Goal: Answer question/provide support: Answer question/provide support

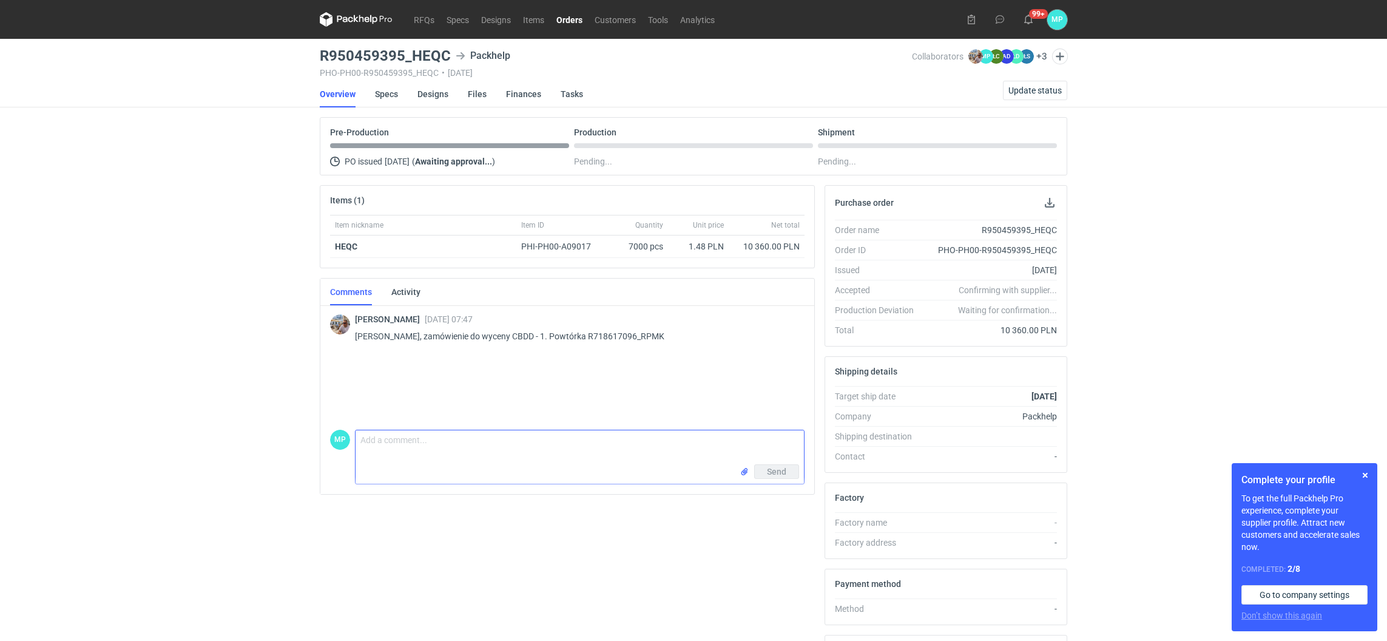
click at [485, 446] on textarea "Comment message" at bounding box center [580, 447] width 448 height 34
drag, startPoint x: 501, startPoint y: 338, endPoint x: 479, endPoint y: 343, distance: 21.8
click at [479, 343] on p "[PERSON_NAME], zamówienie do wyceny CBDD - 1. Powtórka R718617096_RPMK" at bounding box center [575, 336] width 440 height 15
copy p "CBDD"
drag, startPoint x: 323, startPoint y: 52, endPoint x: 447, endPoint y: 53, distance: 123.8
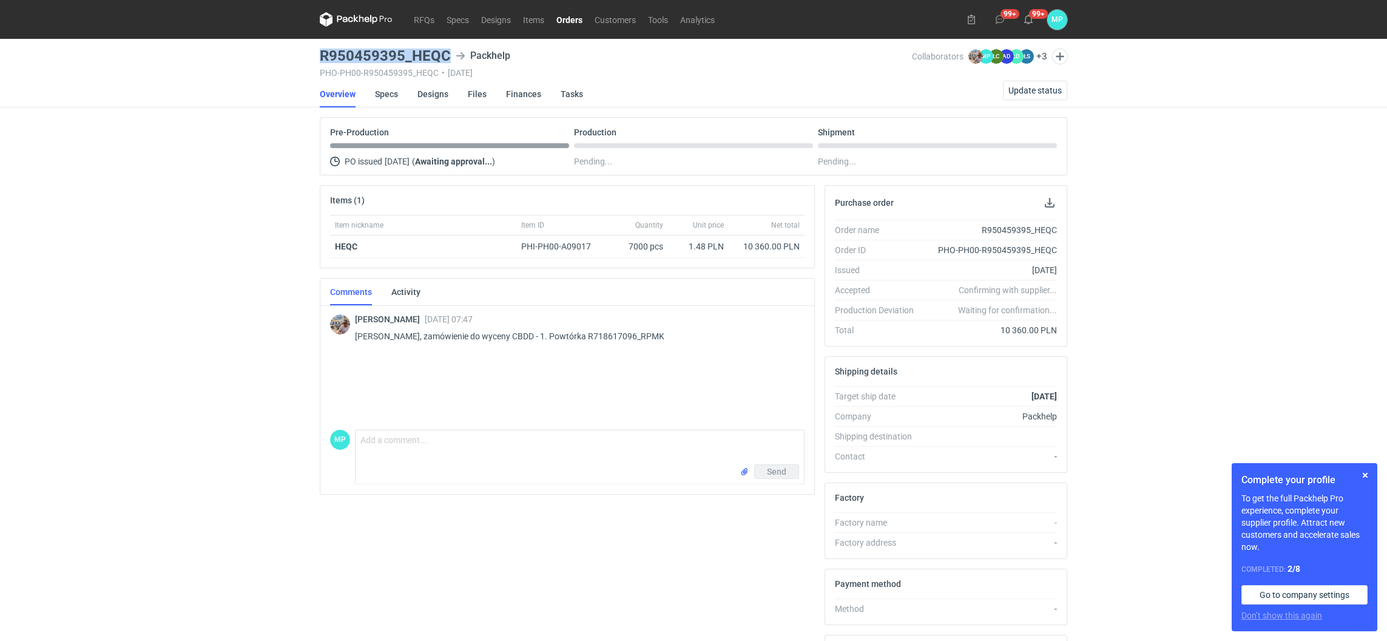
click at [447, 53] on h3 "R950459395_HEQC" at bounding box center [385, 56] width 131 height 15
copy h3 "R950459395_HEQC"
click at [391, 93] on link "Specs" at bounding box center [386, 94] width 23 height 27
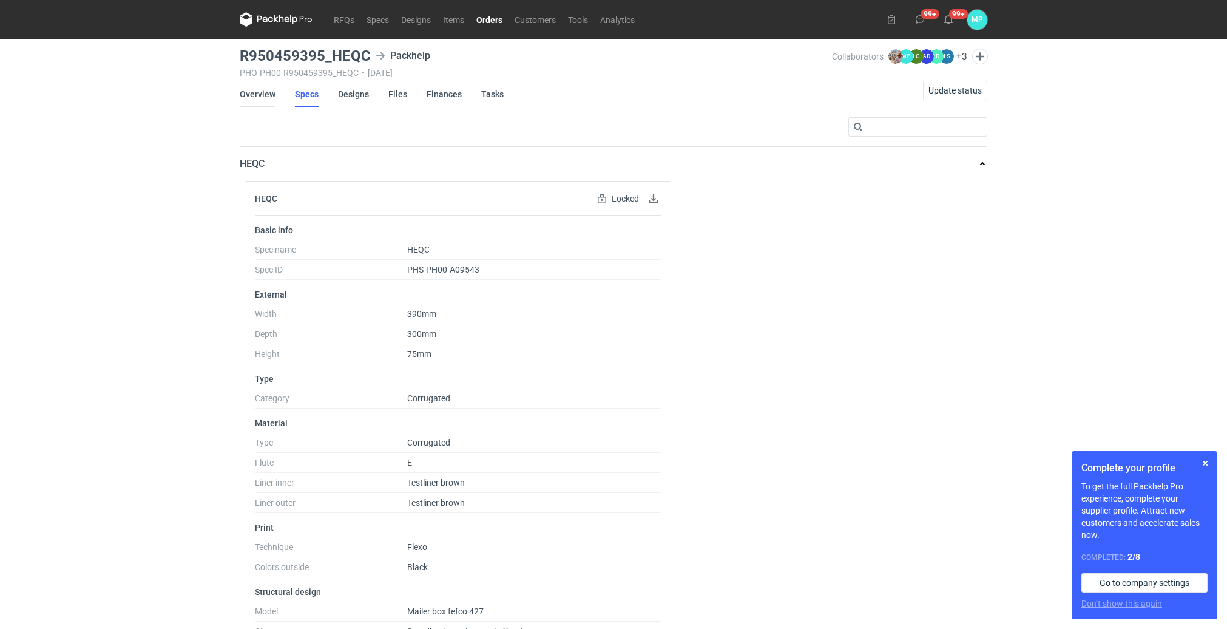
click at [266, 93] on link "Overview" at bounding box center [258, 94] width 36 height 27
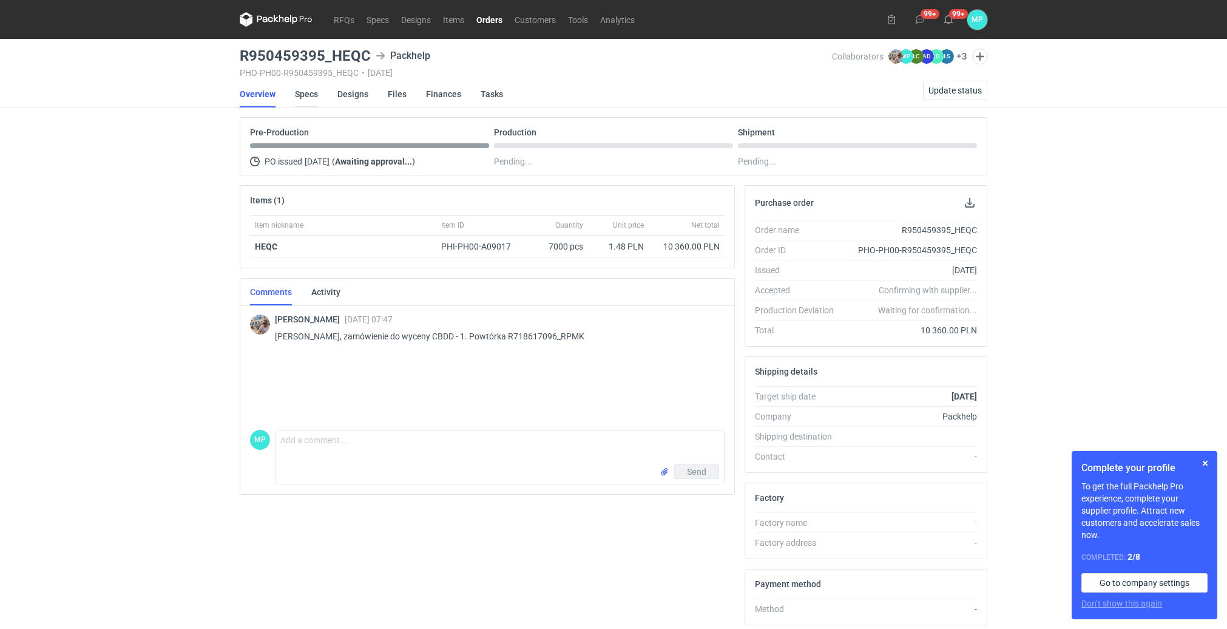
click at [304, 95] on link "Specs" at bounding box center [306, 94] width 23 height 27
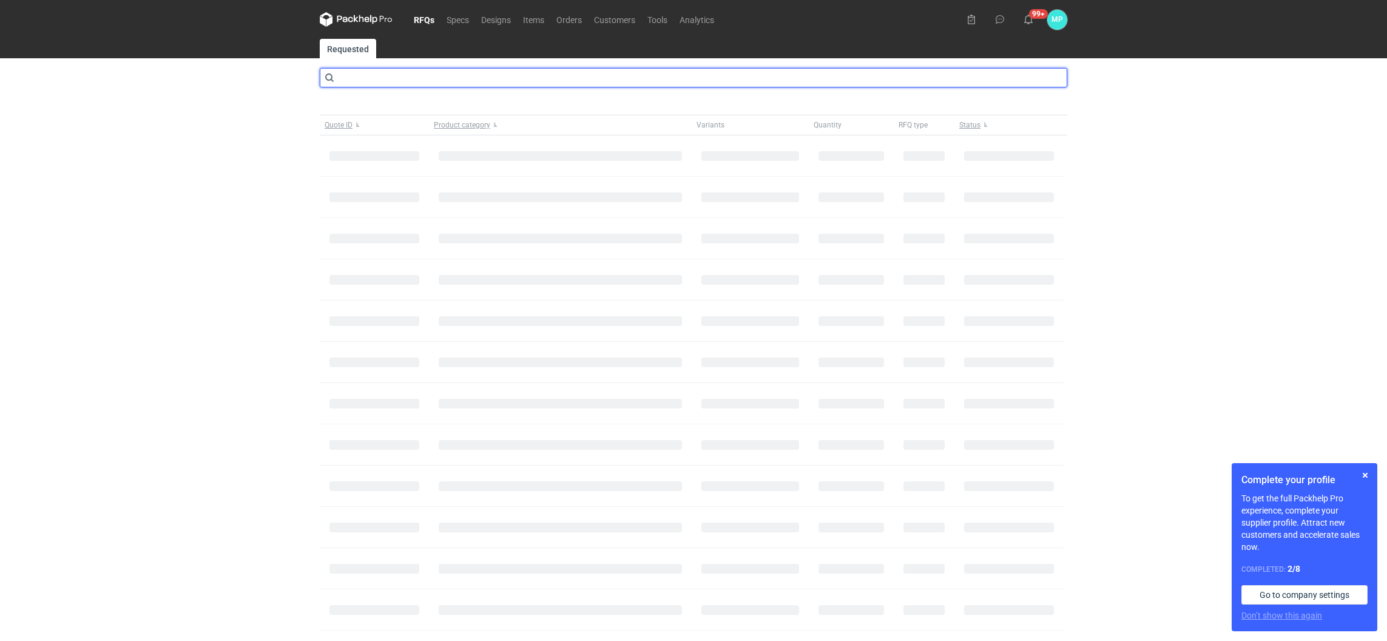
click at [394, 72] on input "text" at bounding box center [694, 77] width 748 height 19
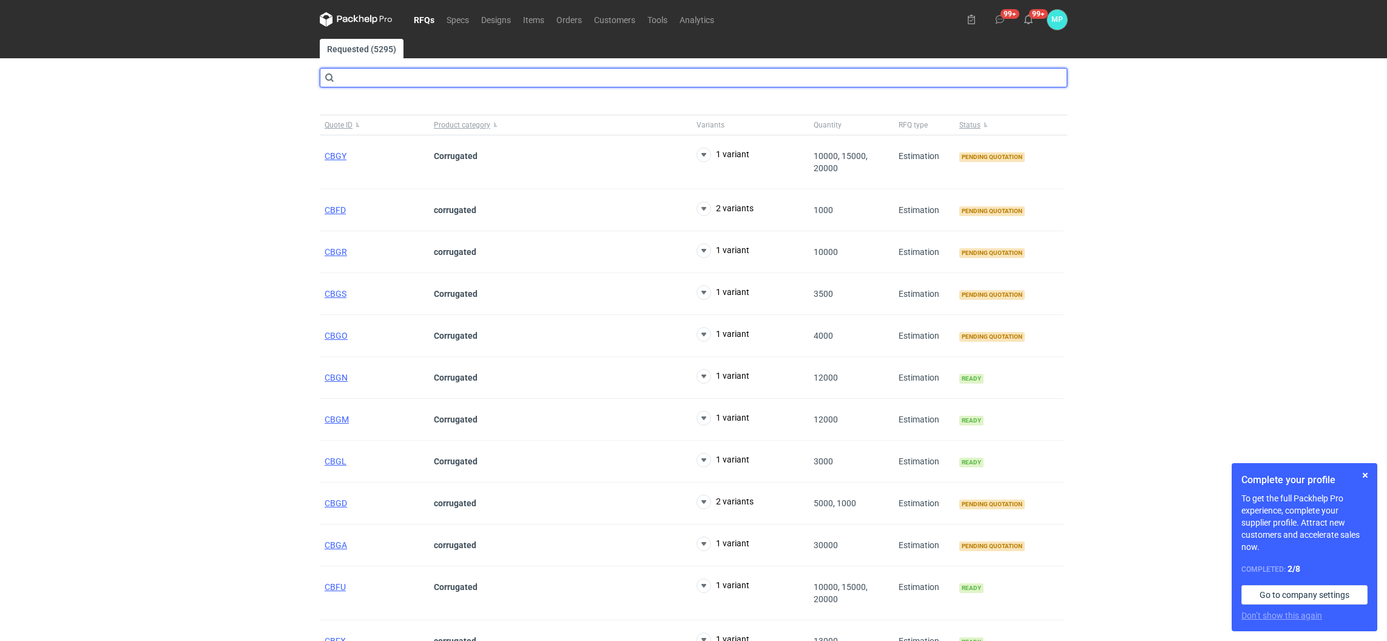
click at [353, 82] on input "text" at bounding box center [694, 77] width 748 height 19
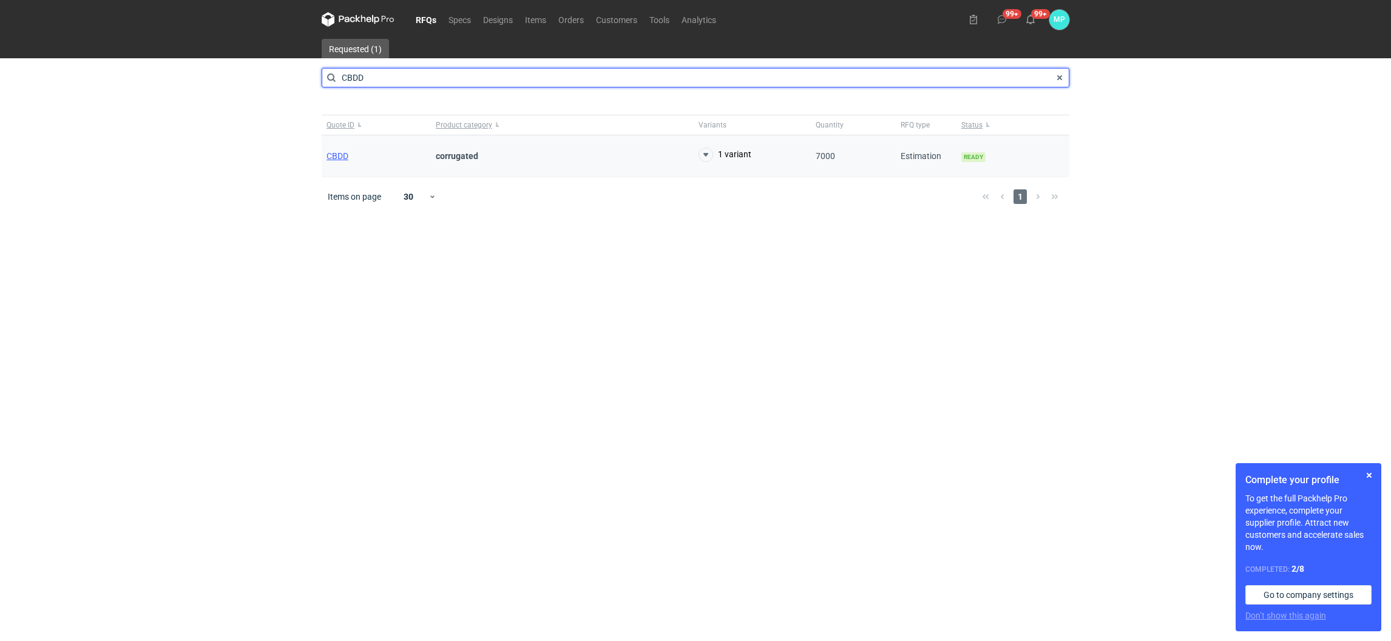
type input "CBDD"
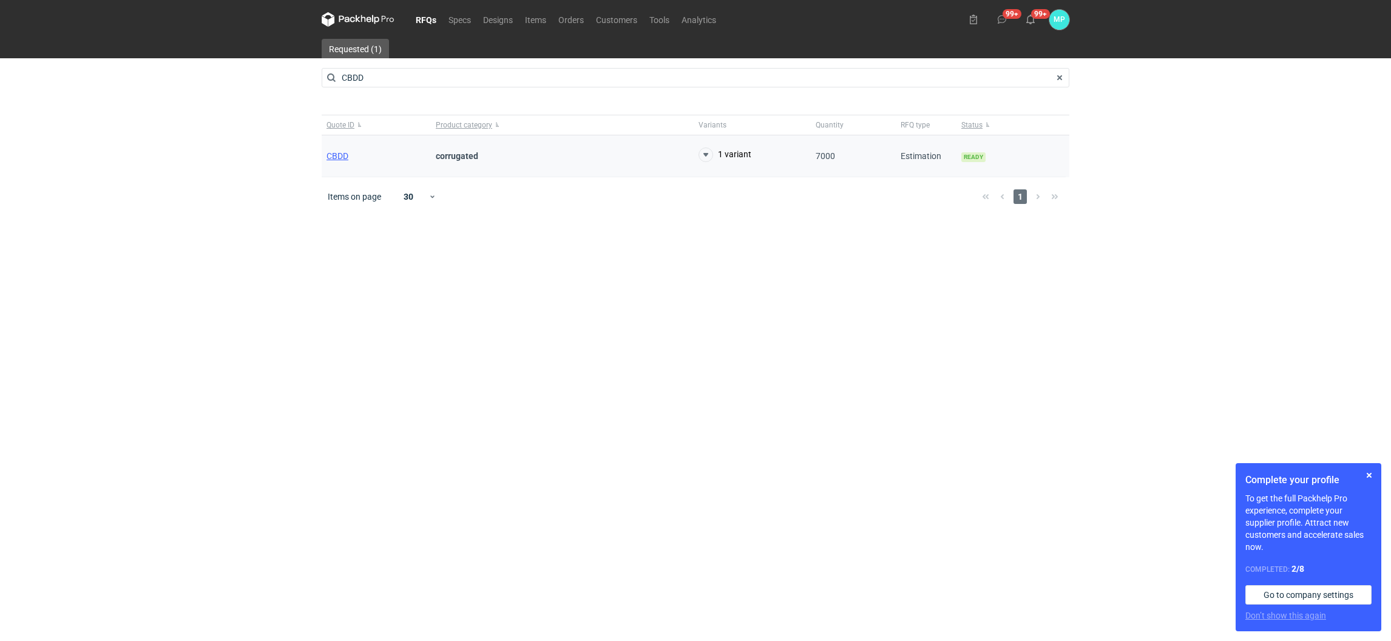
click at [337, 141] on div "CBDD" at bounding box center [376, 156] width 109 height 42
click at [339, 154] on span "CBDD" at bounding box center [337, 156] width 22 height 10
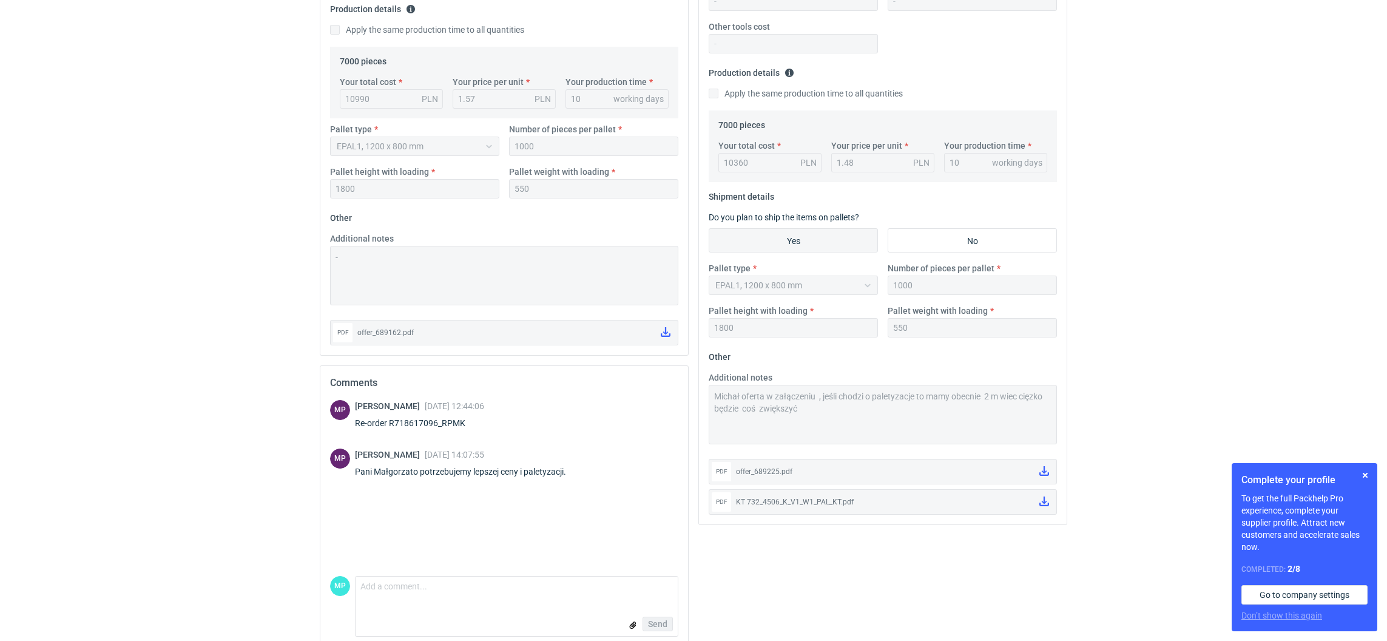
scroll to position [328, 0]
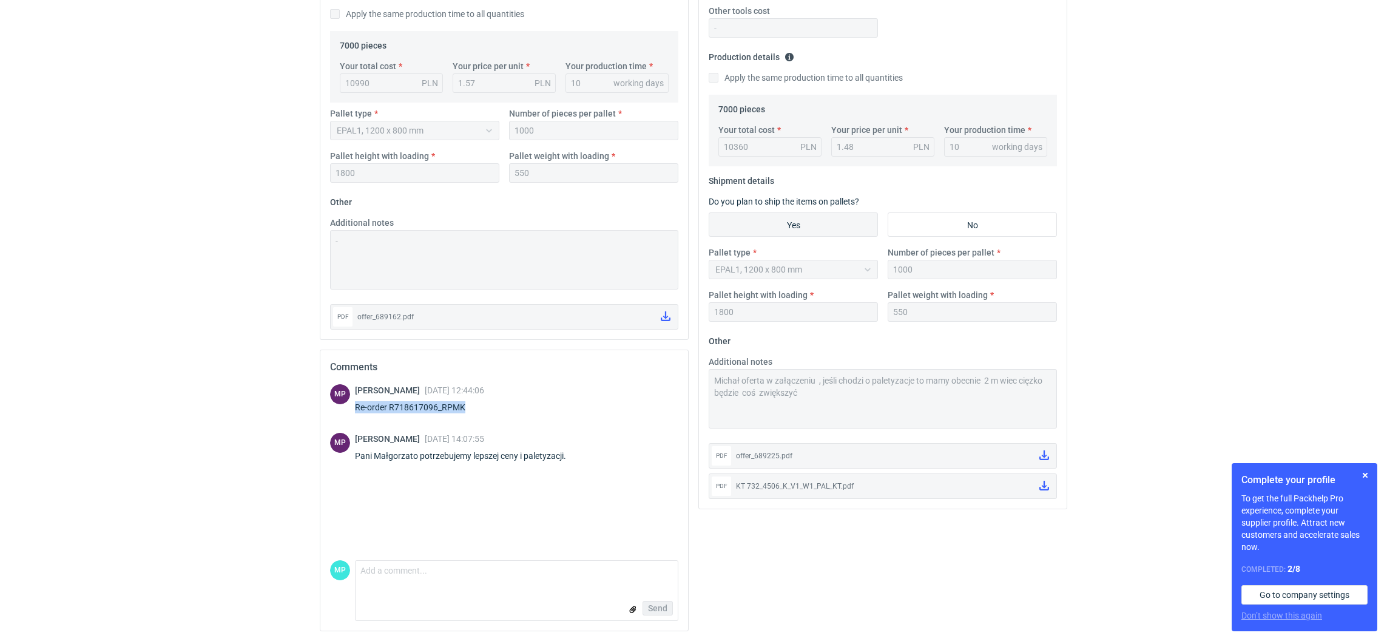
drag, startPoint x: 442, startPoint y: 405, endPoint x: 356, endPoint y: 408, distance: 86.2
click at [356, 408] on div "Re-order R718617096_RPMK" at bounding box center [419, 407] width 129 height 12
copy div "Re-order R718617096_RPMK"
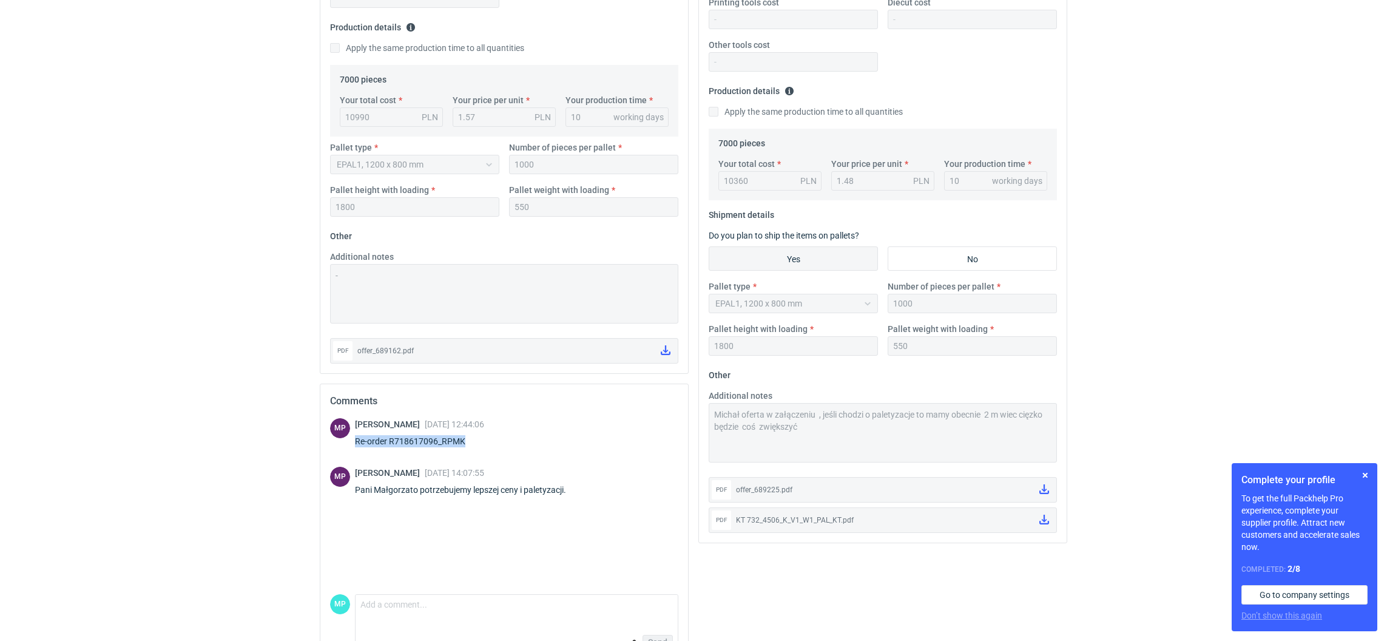
scroll to position [0, 0]
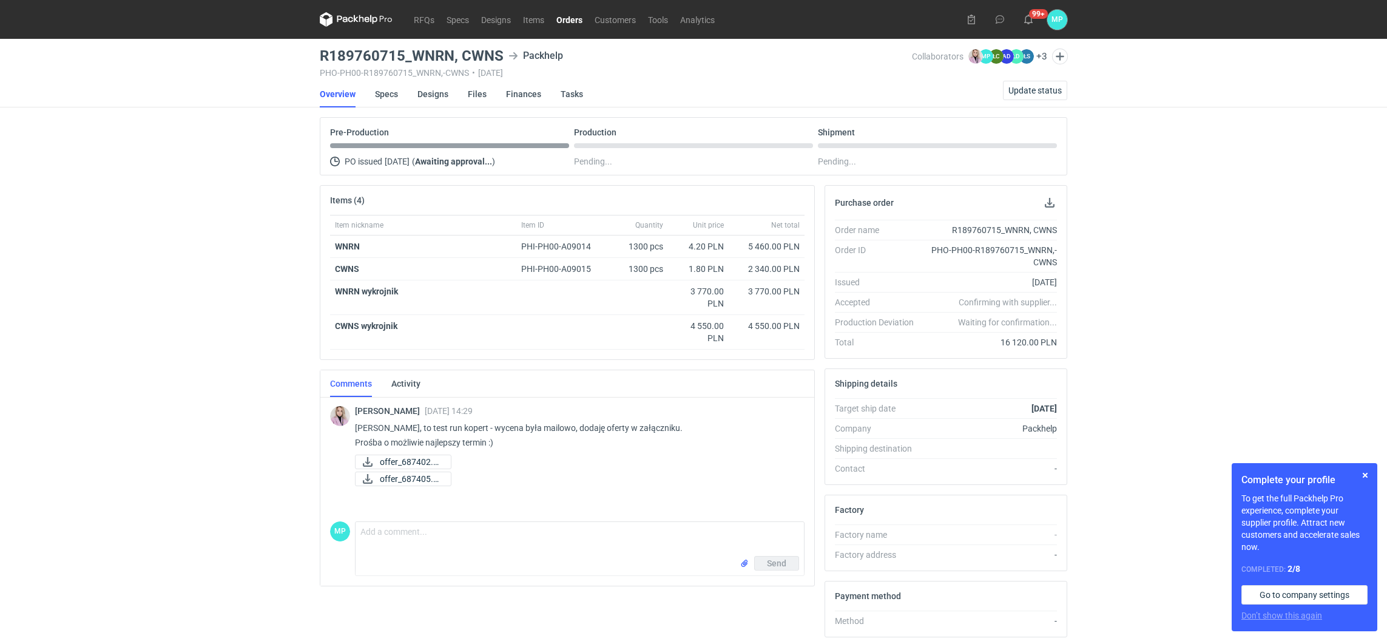
click at [564, 14] on link "Orders" at bounding box center [569, 19] width 38 height 15
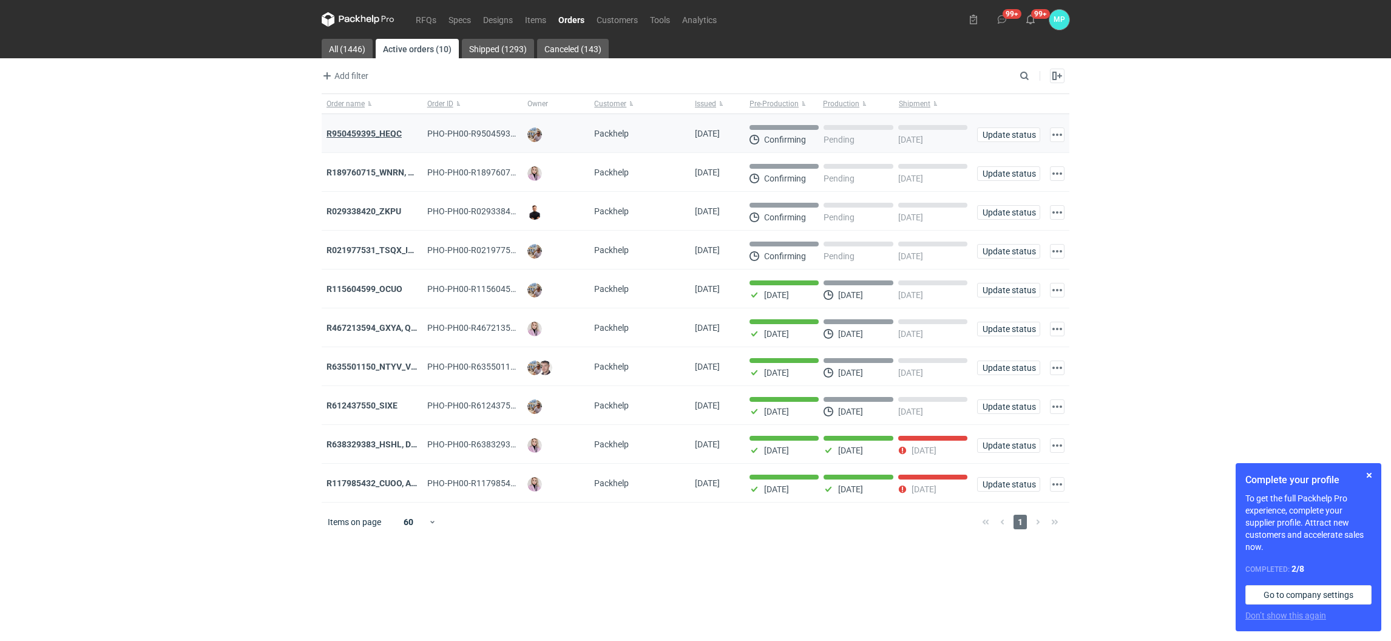
click at [396, 132] on strong "R950459395_HEQC" at bounding box center [363, 134] width 75 height 10
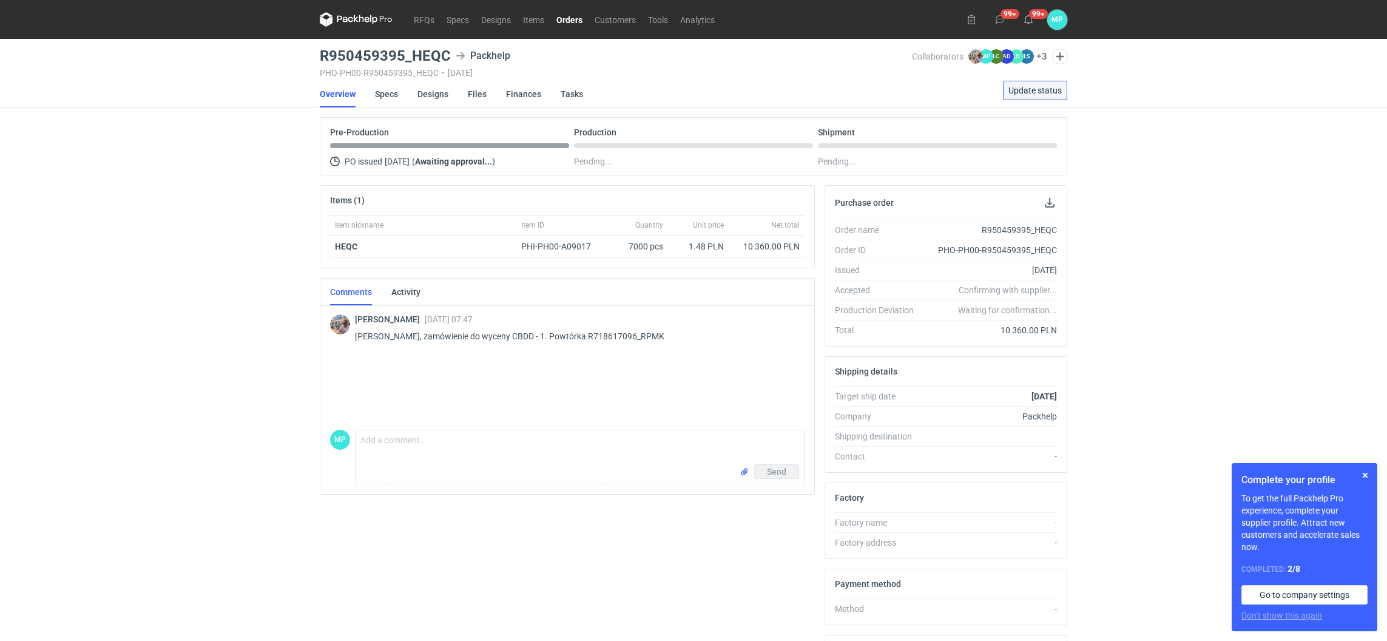
click at [1021, 99] on button "Update status" at bounding box center [1035, 90] width 64 height 19
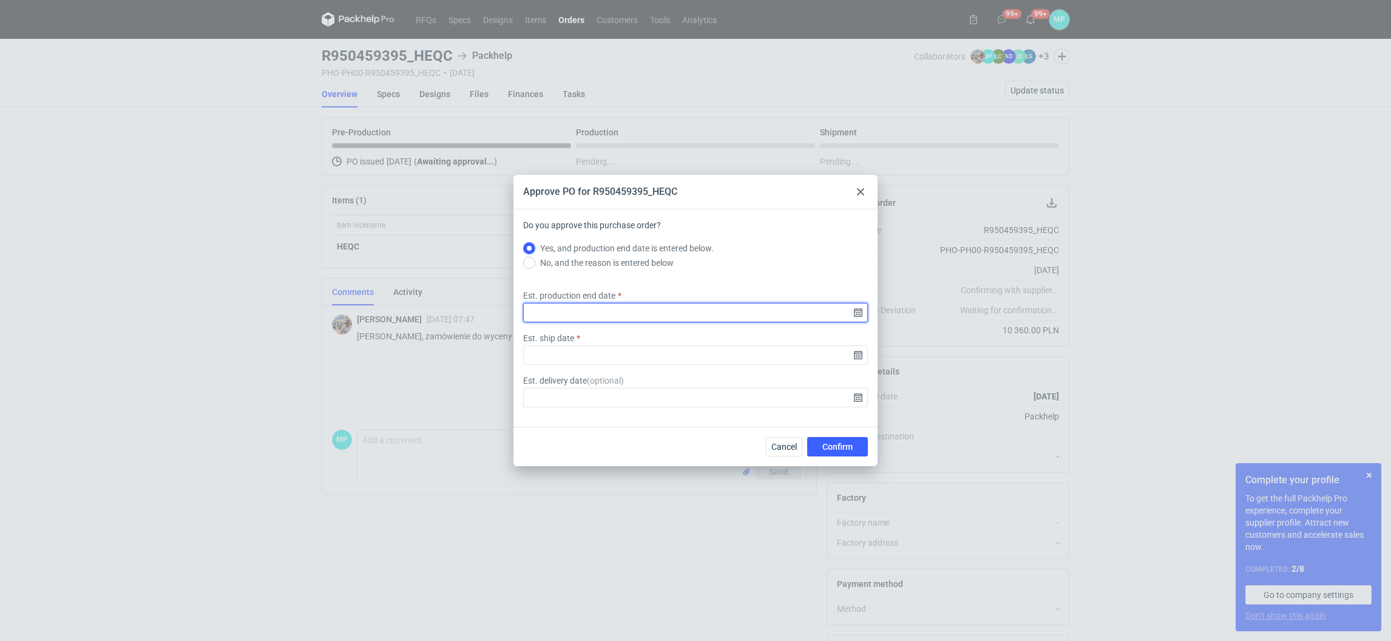
click at [540, 309] on input "Est. production end date" at bounding box center [695, 312] width 345 height 19
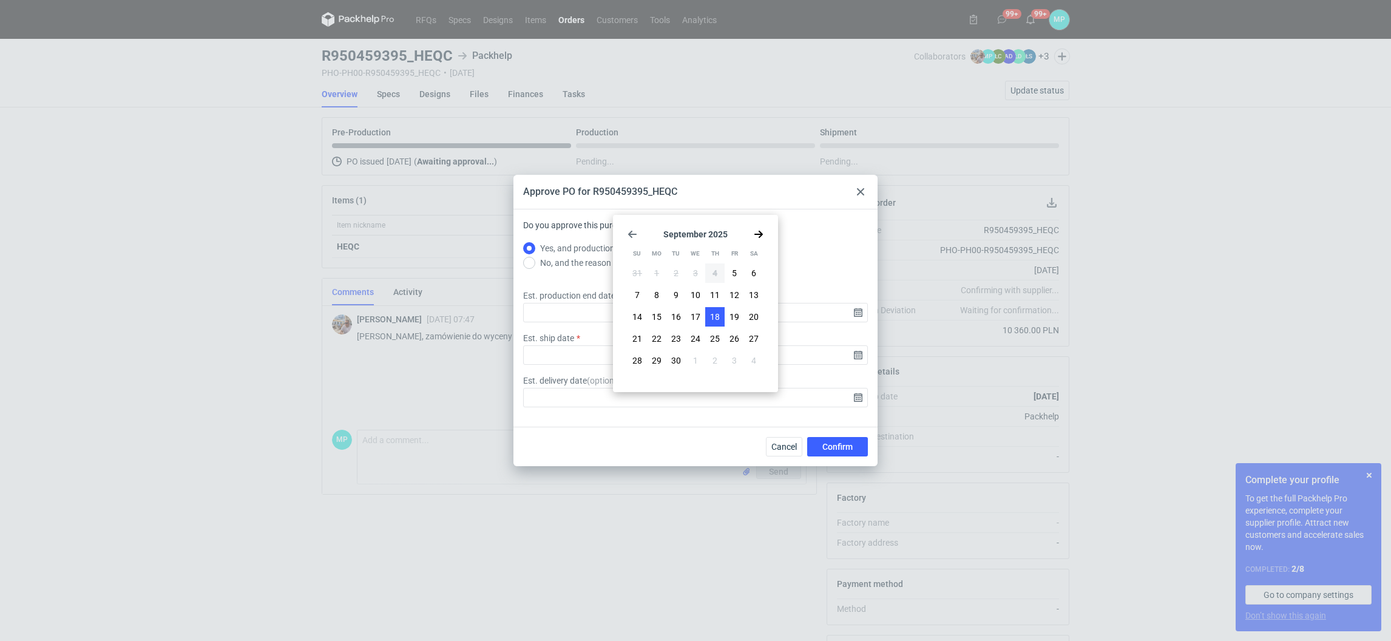
click at [716, 319] on span "18" at bounding box center [715, 317] width 10 height 12
type input "2025-09-18"
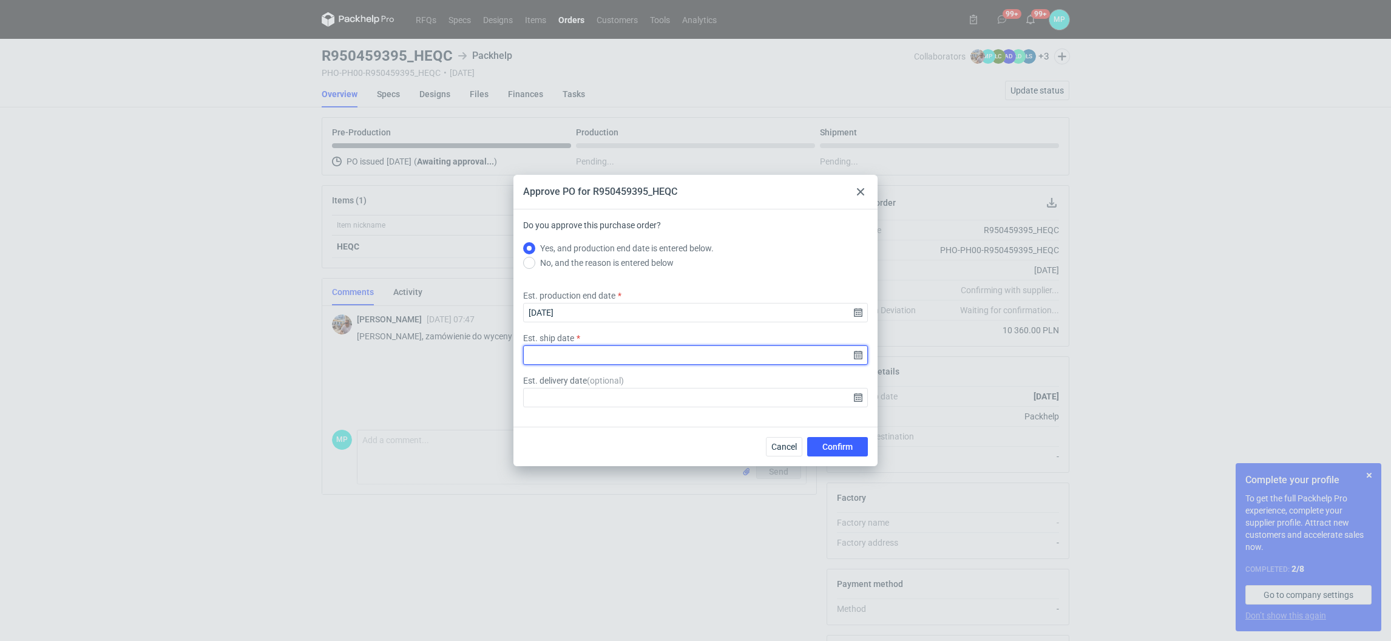
click at [675, 348] on input "Est. ship date" at bounding box center [695, 354] width 345 height 19
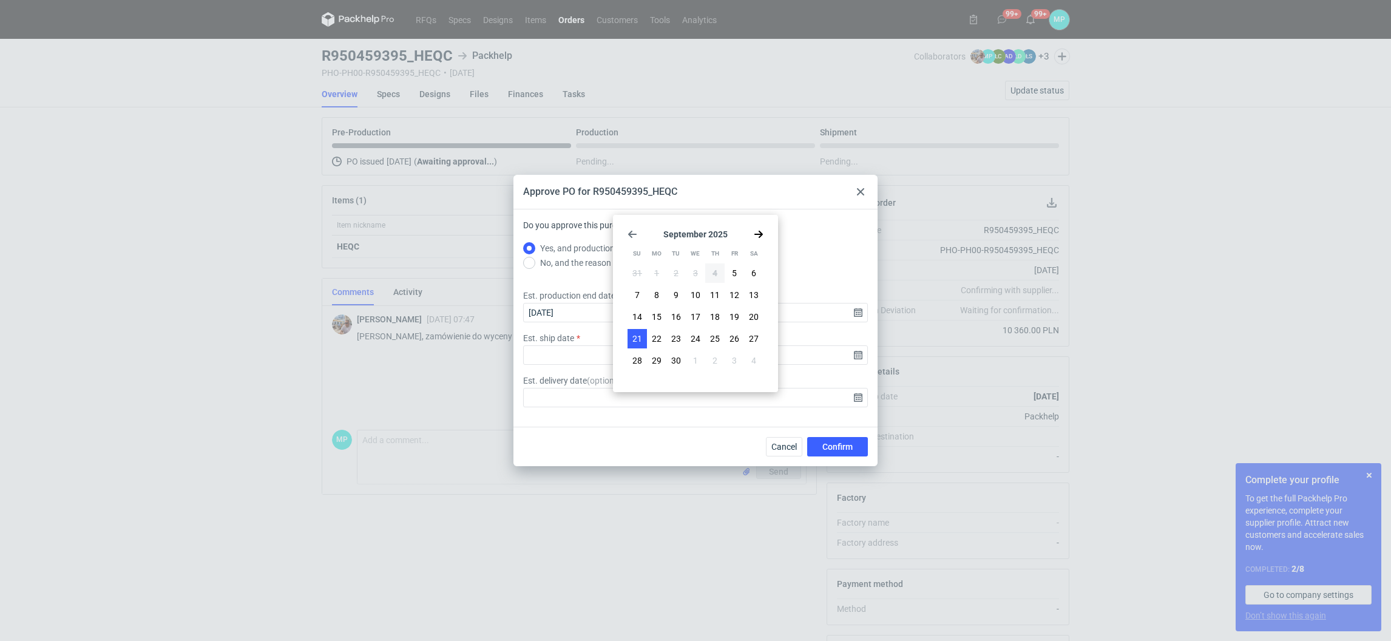
click at [635, 334] on span "21" at bounding box center [637, 339] width 10 height 12
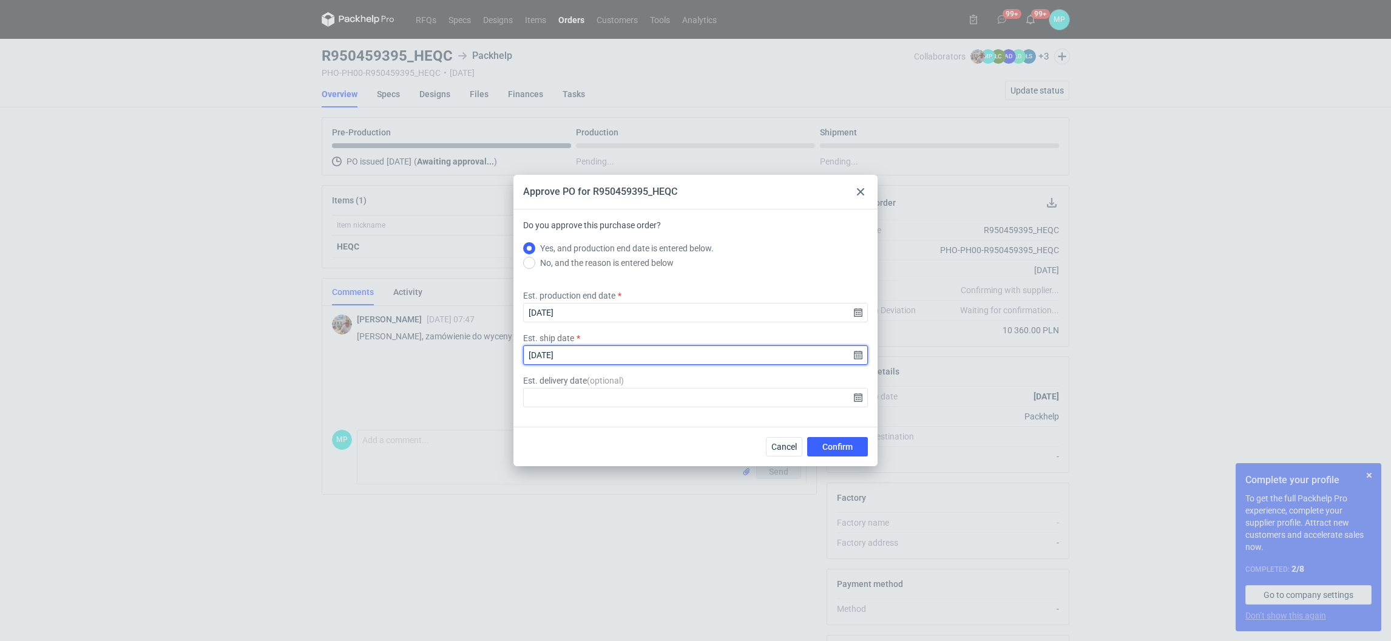
click at [604, 347] on input "2025-09-21" at bounding box center [695, 354] width 345 height 19
click at [855, 354] on input "2025-09-21" at bounding box center [695, 354] width 345 height 19
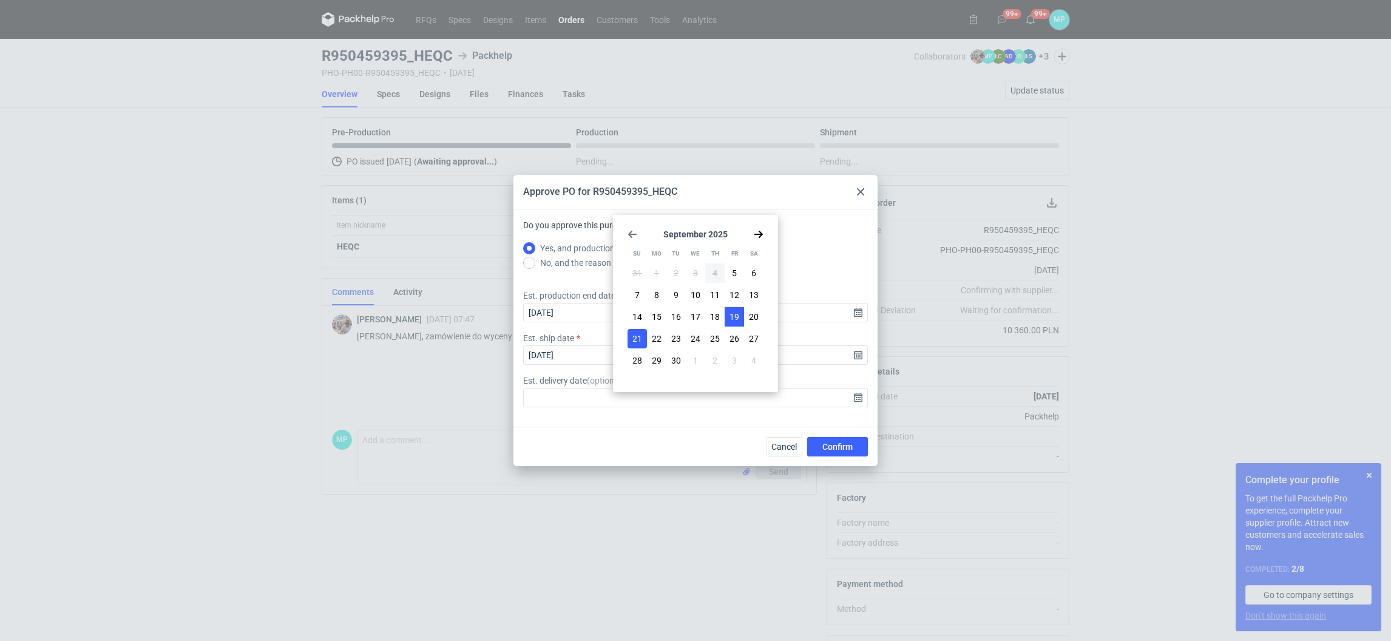
click at [731, 316] on span "19" at bounding box center [734, 317] width 10 height 12
type input "2025-09-19"
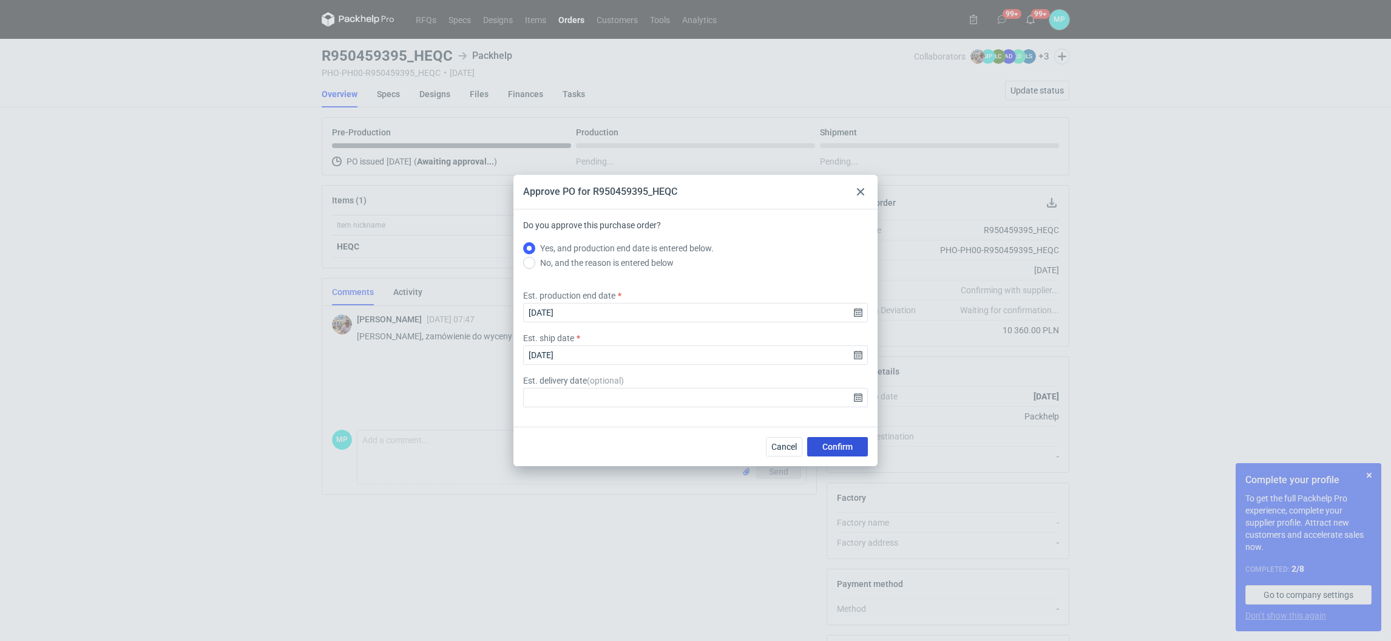
click at [851, 447] on span "Confirm" at bounding box center [837, 446] width 30 height 8
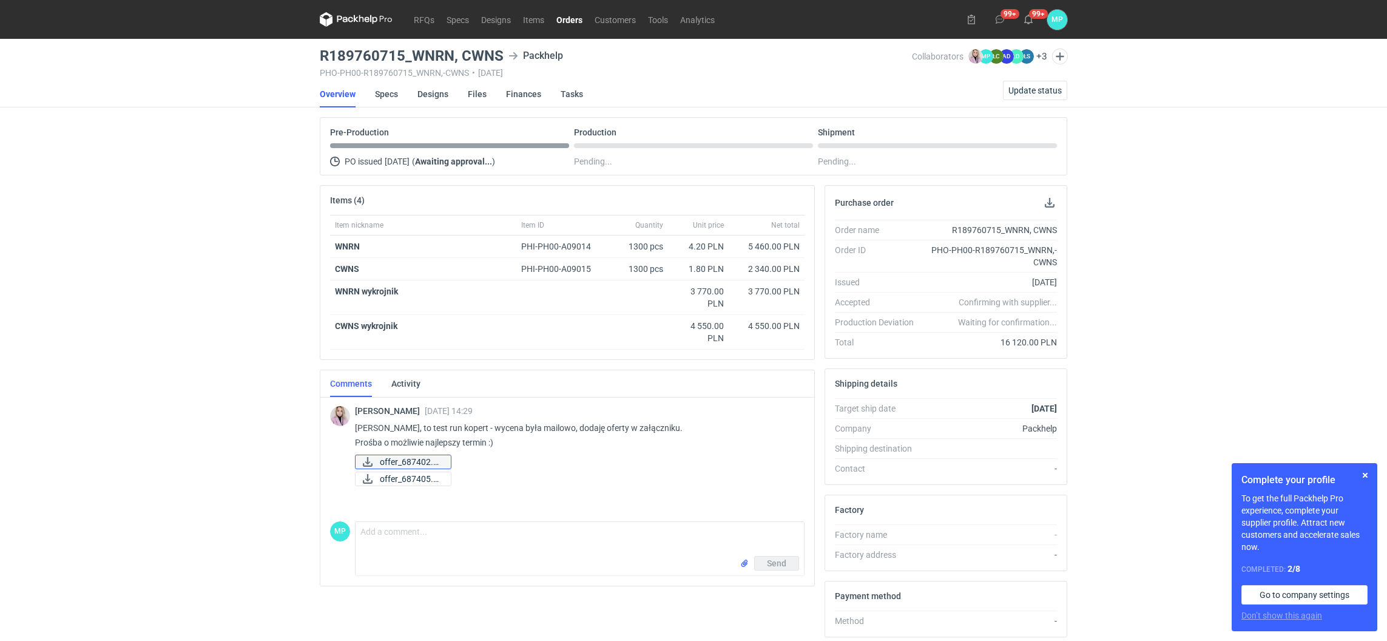
click at [427, 461] on span "offer_687402.pdf" at bounding box center [410, 461] width 61 height 13
click at [387, 96] on link "Specs" at bounding box center [386, 94] width 23 height 27
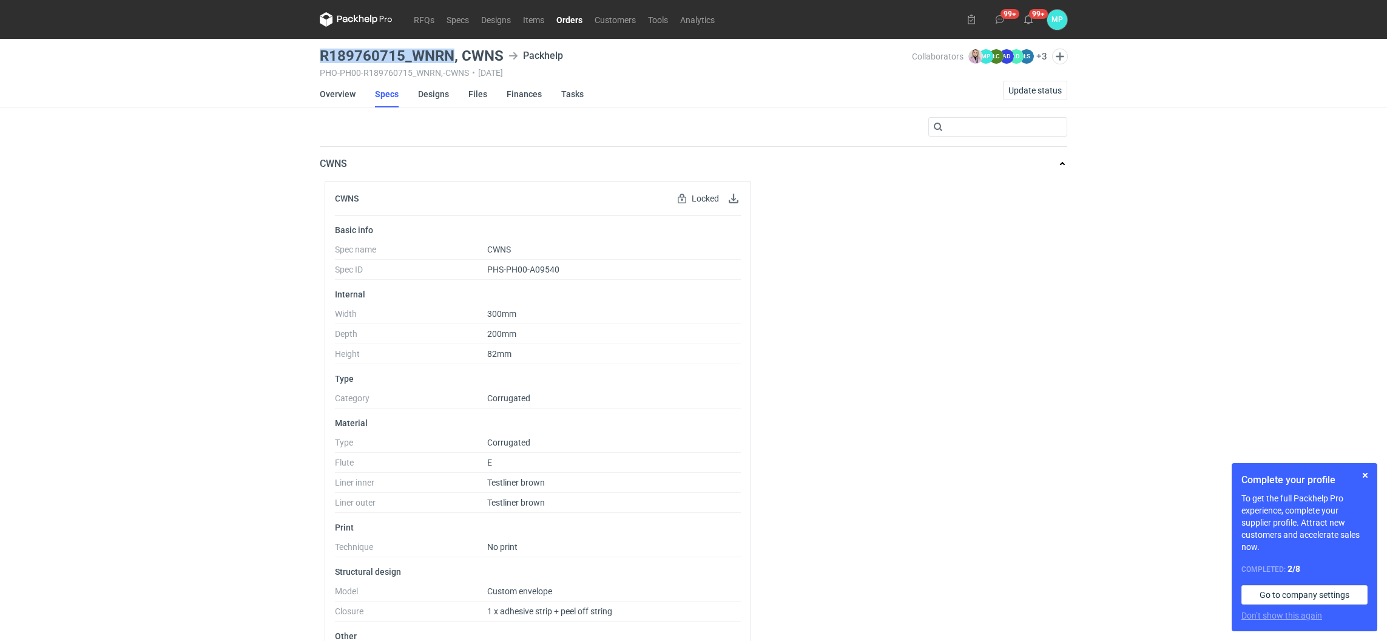
drag, startPoint x: 321, startPoint y: 56, endPoint x: 453, endPoint y: 57, distance: 132.3
copy h3 "R189760715_WNRN"
drag, startPoint x: 453, startPoint y: 57, endPoint x: 352, endPoint y: 95, distance: 108.3
click at [352, 95] on link "Overview" at bounding box center [338, 94] width 36 height 27
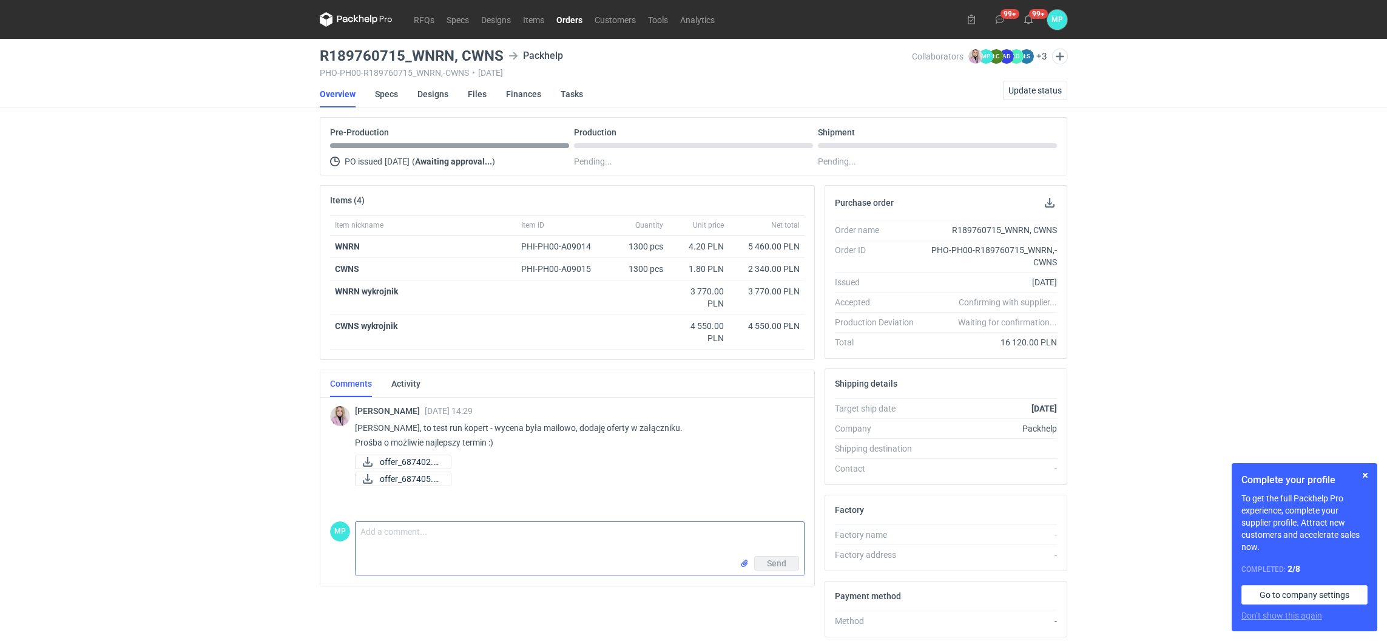
click at [420, 538] on textarea "Comment message" at bounding box center [580, 539] width 448 height 34
click at [745, 560] on input "file" at bounding box center [745, 563] width 10 height 13
click at [547, 548] on textarea "HEj proszę o akceptację konstrukcji wnrn" at bounding box center [580, 539] width 448 height 34
paste textarea "KT 732_14801_K_V1"
type textarea "HEj proszę o akceptację konstrukcji wnrn KT 732_14801_K_V1"
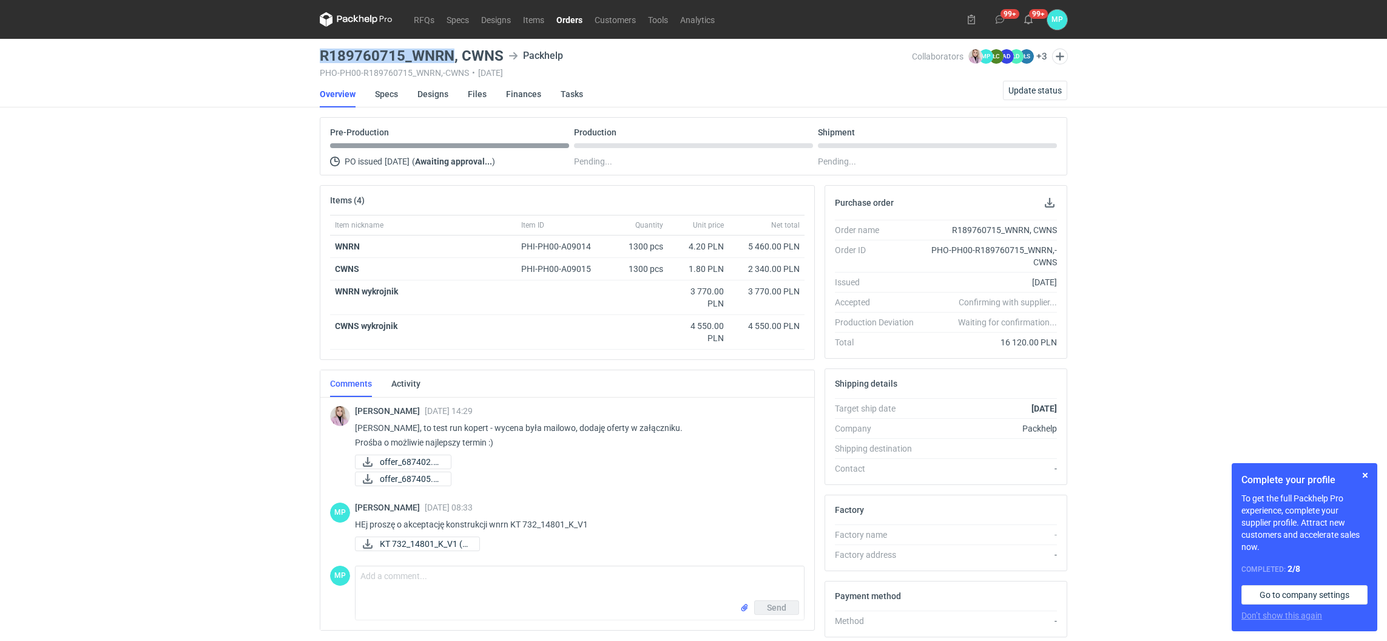
drag, startPoint x: 320, startPoint y: 53, endPoint x: 450, endPoint y: 54, distance: 129.9
click at [450, 54] on h3 "R189760715_WNRN, CWNS" at bounding box center [412, 56] width 184 height 15
copy h3 "R189760715_WNRN"
click at [391, 95] on link "Specs" at bounding box center [386, 94] width 23 height 27
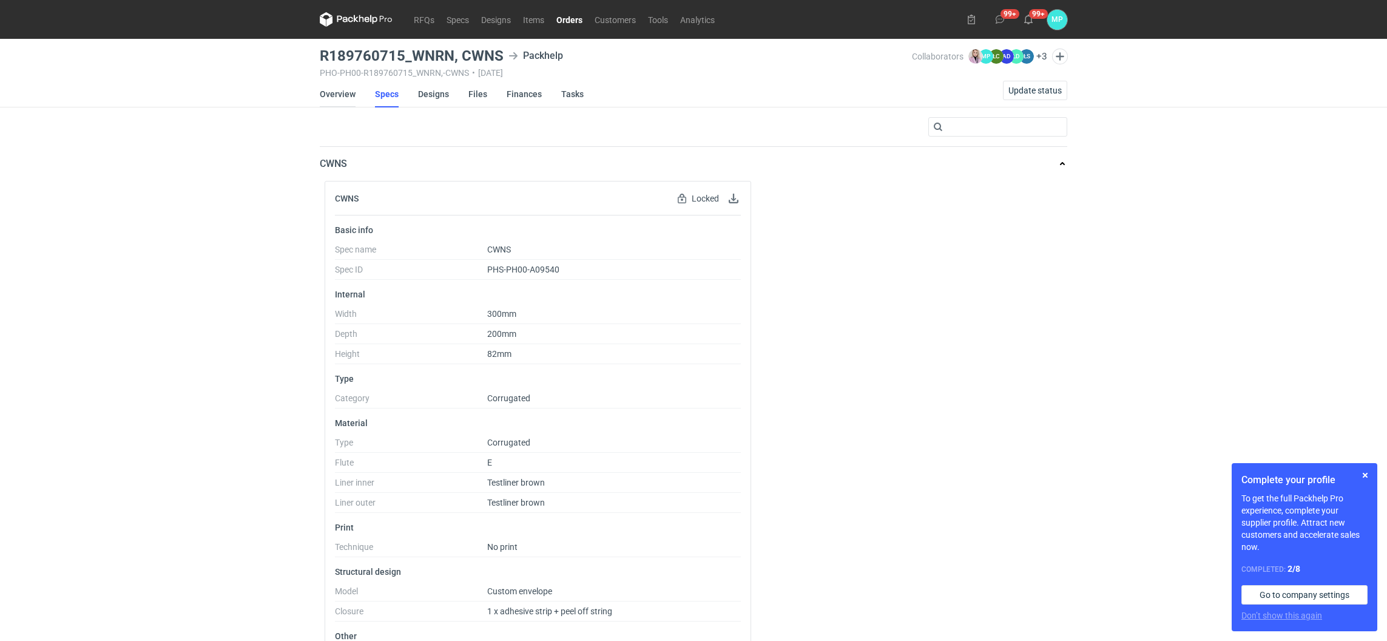
click at [344, 95] on link "Overview" at bounding box center [338, 94] width 36 height 27
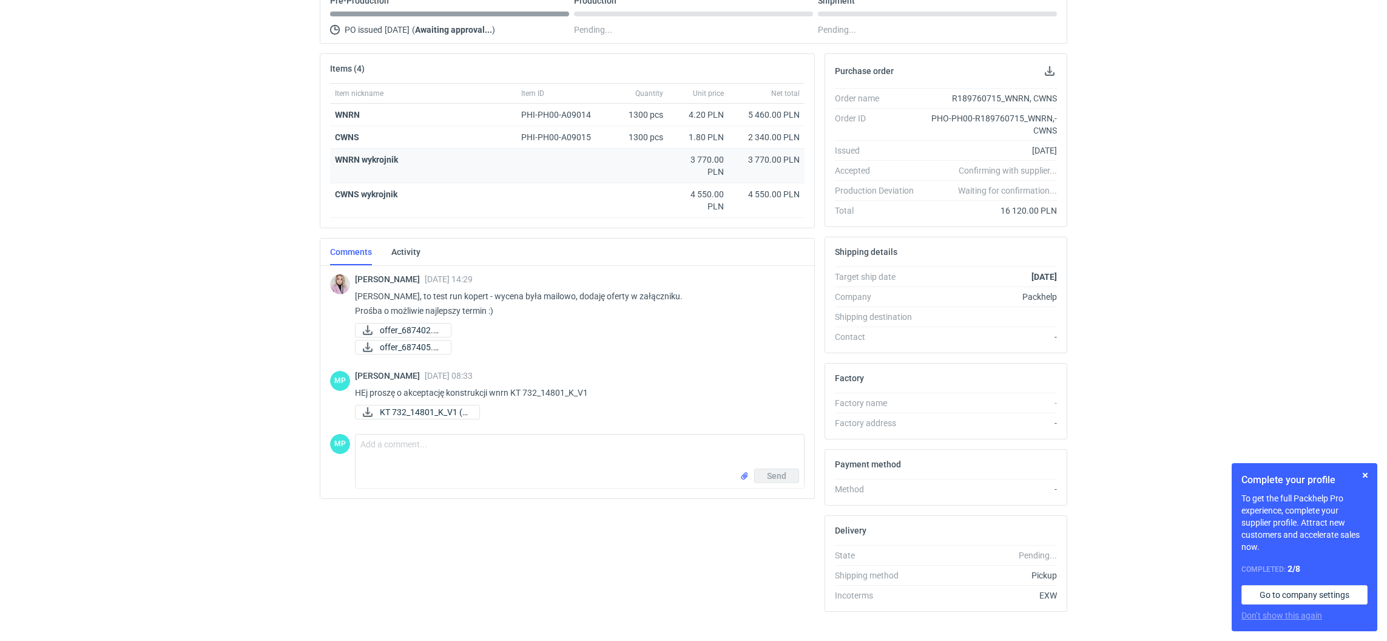
scroll to position [154, 0]
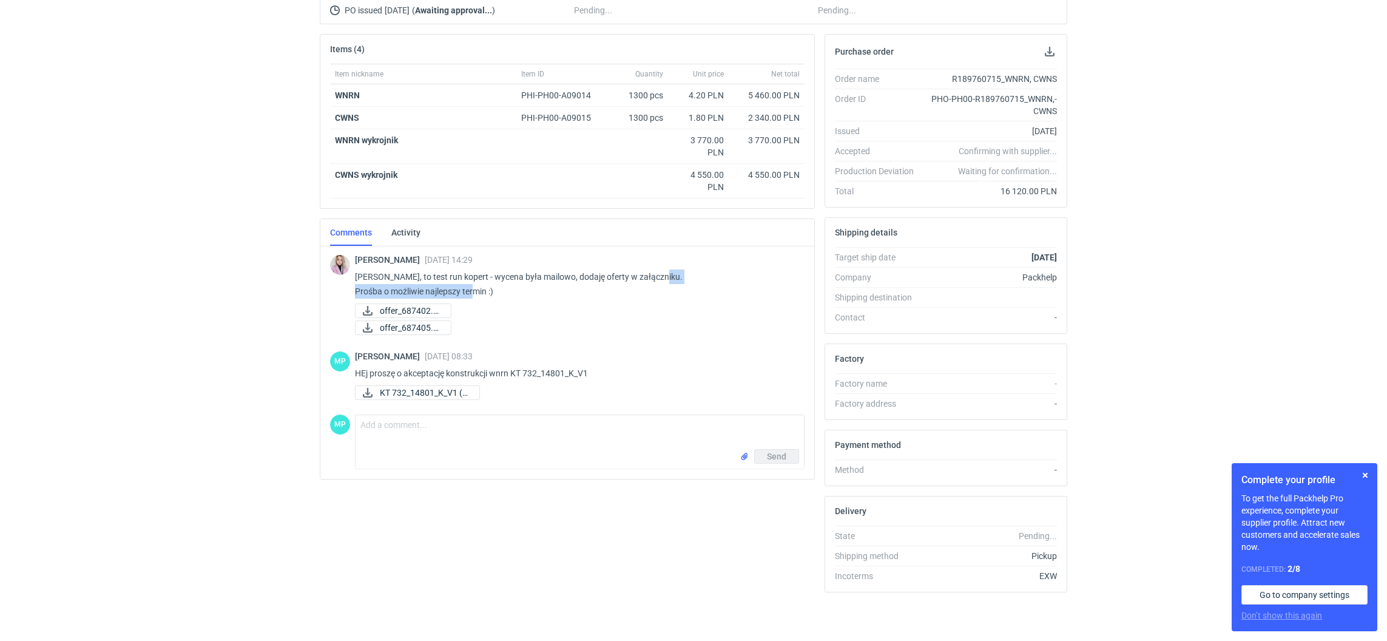
drag, startPoint x: 355, startPoint y: 285, endPoint x: 509, endPoint y: 276, distance: 153.8
click at [508, 278] on p "[PERSON_NAME], to test run kopert - wycena była mailowo, dodaję oferty w załącz…" at bounding box center [575, 283] width 440 height 29
click at [498, 291] on p "[PERSON_NAME], to test run kopert - wycena była mailowo, dodaję oferty w załącz…" at bounding box center [575, 283] width 440 height 29
drag, startPoint x: 498, startPoint y: 291, endPoint x: 356, endPoint y: 290, distance: 142.0
click at [356, 290] on p "[PERSON_NAME], to test run kopert - wycena była mailowo, dodaję oferty w załącz…" at bounding box center [575, 283] width 440 height 29
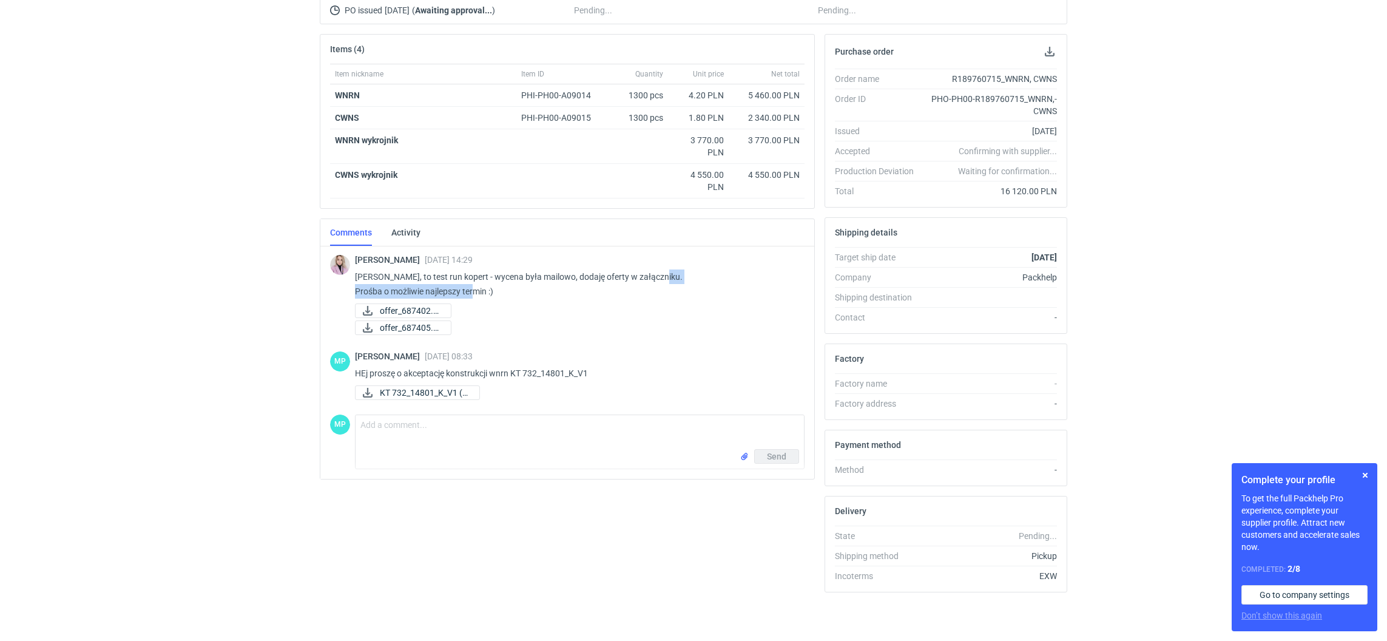
copy p "Prośba o możliwie najlepszy termin :)"
click at [396, 323] on span "offer_687405.pdf" at bounding box center [410, 327] width 61 height 13
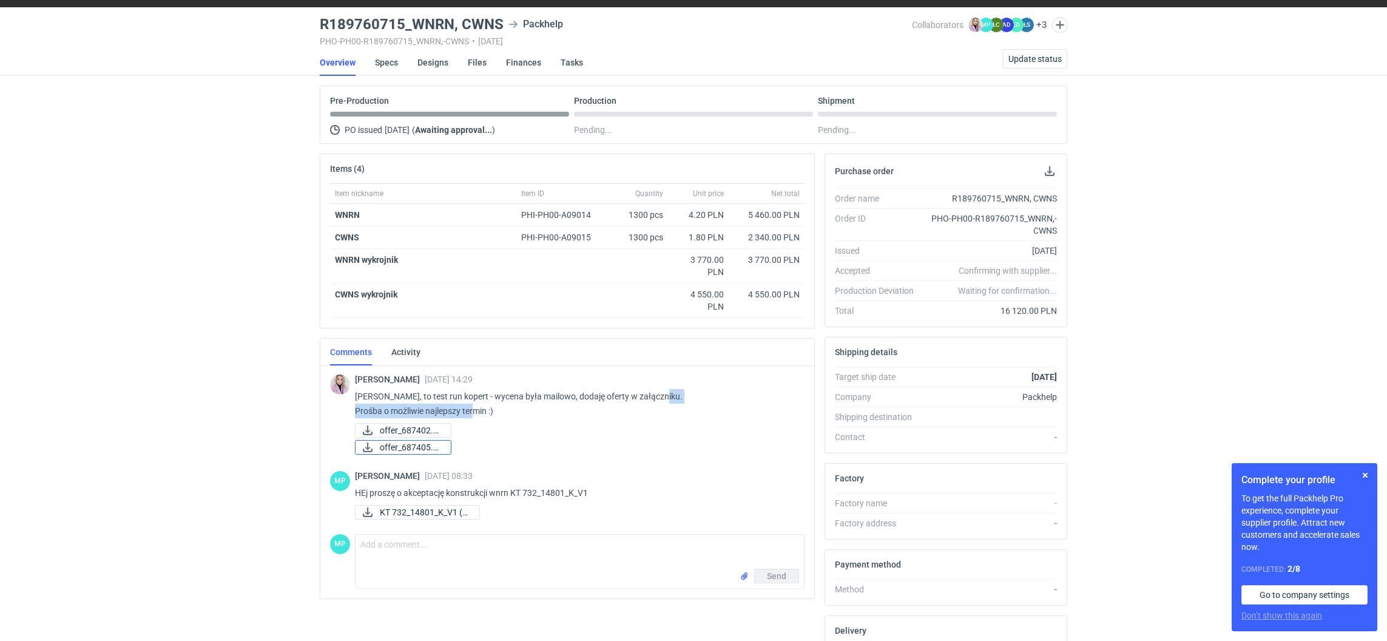
scroll to position [0, 0]
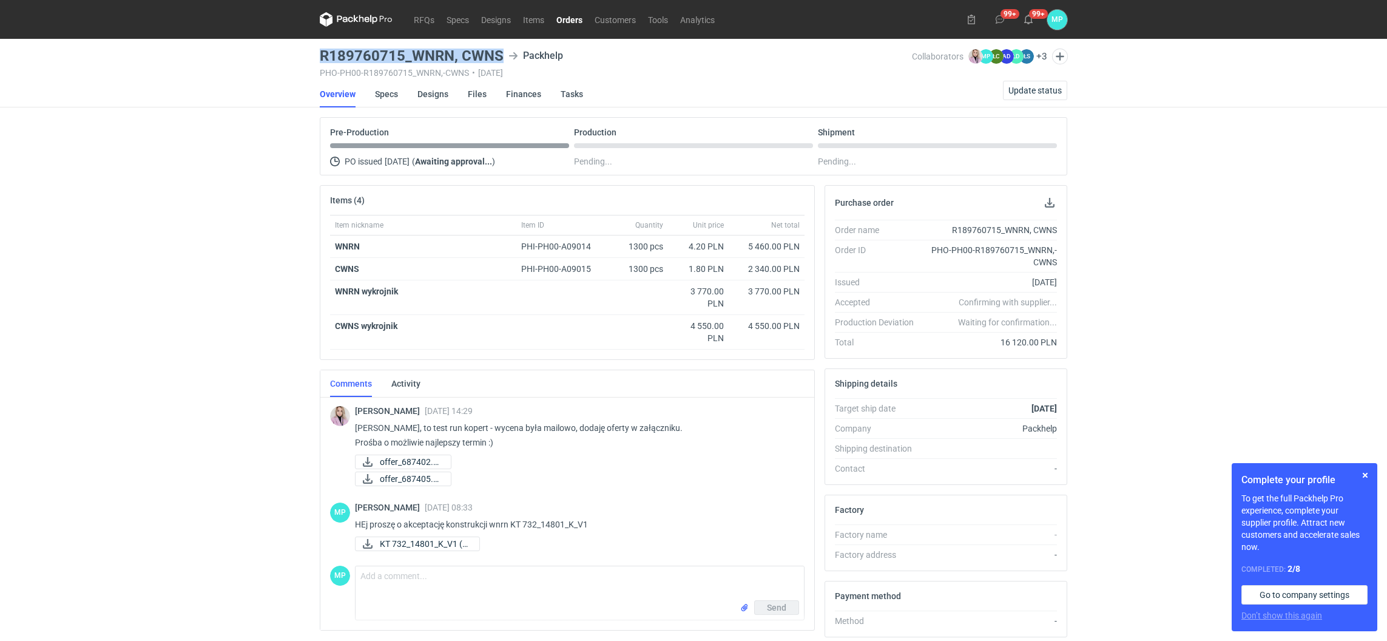
drag, startPoint x: 317, startPoint y: 52, endPoint x: 498, endPoint y: 49, distance: 180.9
click at [498, 49] on main "R189760715_WNRN, CWNS Packhelp PHO-PH00-R189760715_WNRN,-CWNS • [DATE] Collabor…" at bounding box center [693, 415] width 757 height 753
copy h3 "R189760715_WNRN, CWNS"
drag, startPoint x: 379, startPoint y: 39, endPoint x: 370, endPoint y: 50, distance: 14.6
click at [377, 39] on main "R189760715_WNRN, CWNS Packhelp PHO-PH00-R189760715_WNRN,-CWNS • [DATE] Collabor…" at bounding box center [693, 415] width 757 height 753
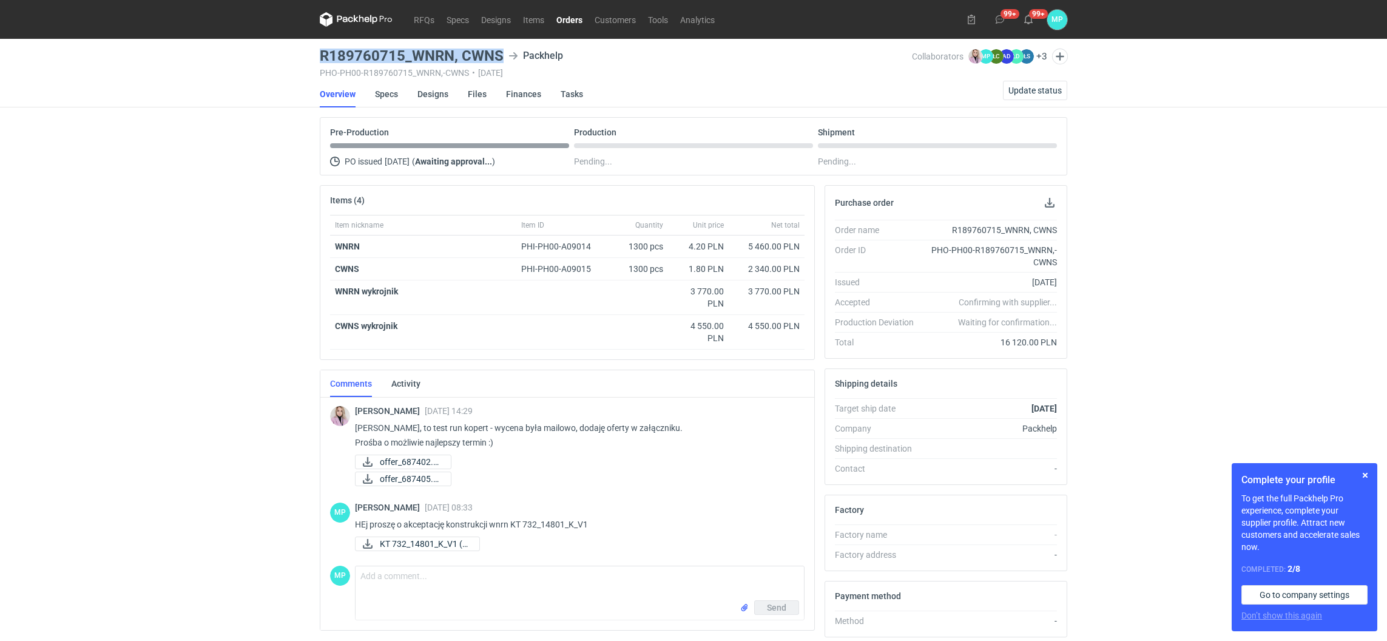
click at [367, 54] on h3 "R189760715_WNRN, CWNS" at bounding box center [412, 56] width 184 height 15
drag, startPoint x: 316, startPoint y: 52, endPoint x: 508, endPoint y: 42, distance: 192.7
click at [508, 42] on main "R189760715_WNRN, CWNS Packhelp PHO-PH00-R189760715_WNRN,-CWNS • [DATE] Collabor…" at bounding box center [693, 415] width 757 height 753
copy h3 "R189760715_WNRN, CWNS"
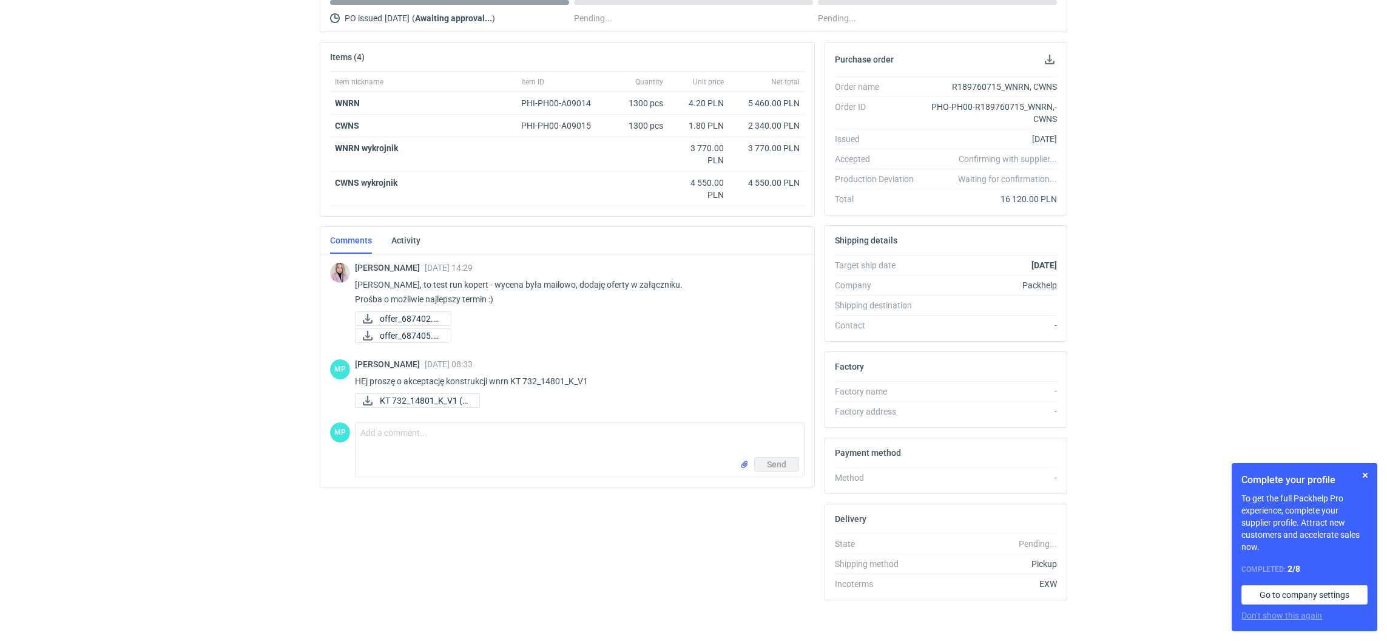
scroll to position [154, 0]
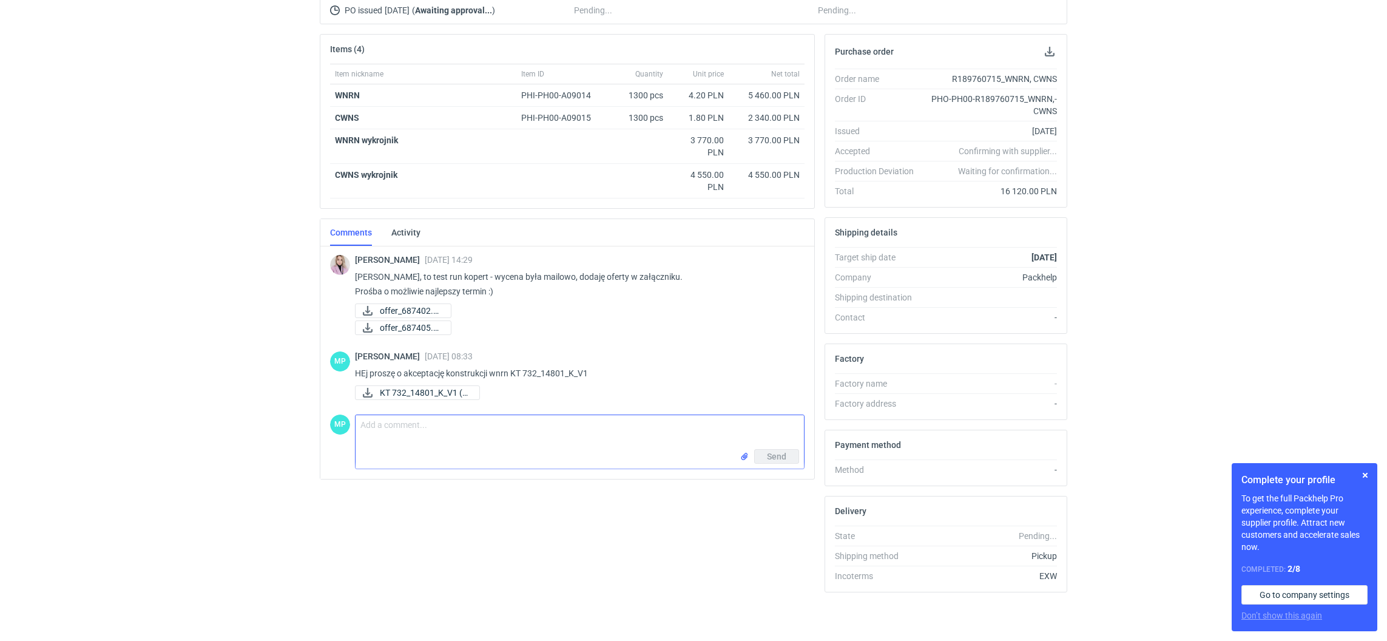
click at [390, 439] on textarea "Comment message" at bounding box center [580, 432] width 448 height 34
paste textarea "R189760715_WNRN, CWNS"
drag, startPoint x: 411, startPoint y: 420, endPoint x: 441, endPoint y: 421, distance: 30.3
click at [441, 421] on textarea "R189760715_WNRN, CWNS" at bounding box center [580, 432] width 448 height 34
click at [441, 423] on textarea "R189760715_CWNS" at bounding box center [580, 432] width 448 height 34
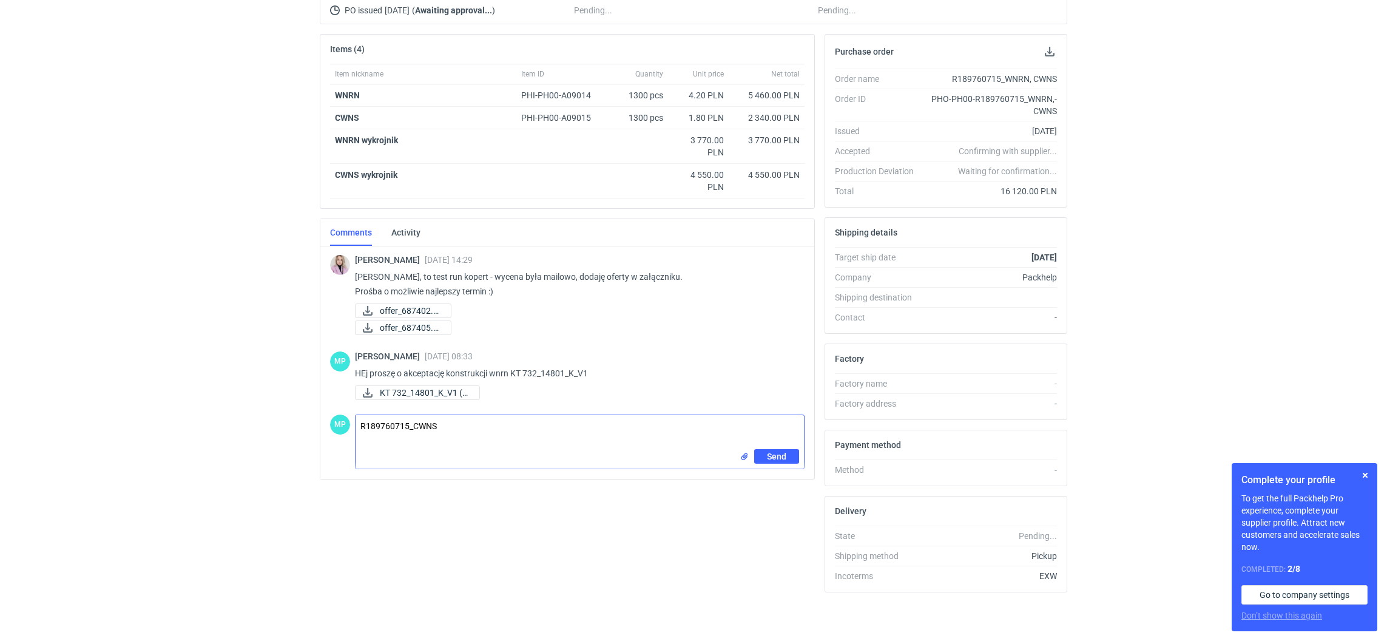
paste textarea "KT 732_14632_K_V3"
type textarea "R189760715_CWNS KT 732_14632_K_V3"
click at [742, 454] on input "file" at bounding box center [745, 456] width 10 height 13
click at [770, 478] on span "Send" at bounding box center [776, 482] width 19 height 8
